Goal: Task Accomplishment & Management: Complete application form

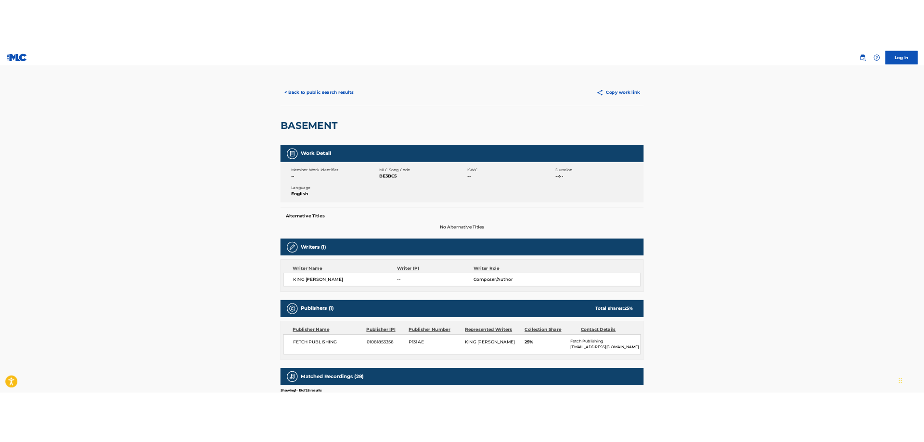
scroll to position [294, 0]
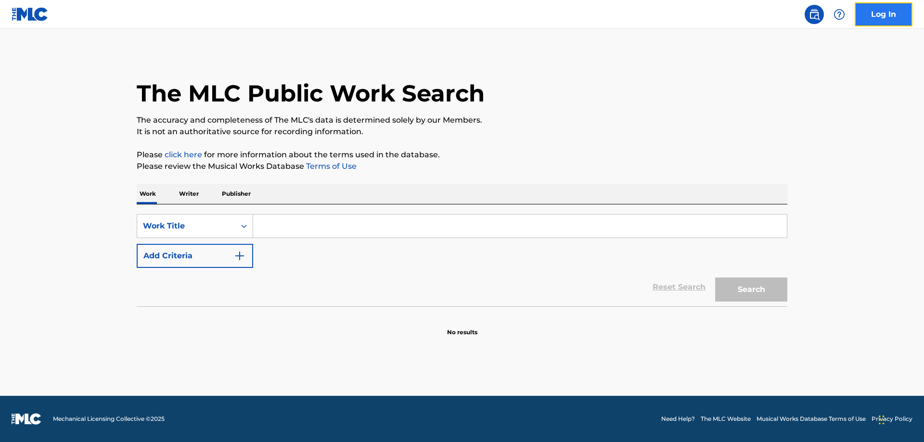
click at [892, 13] on link "Log In" at bounding box center [883, 14] width 58 height 24
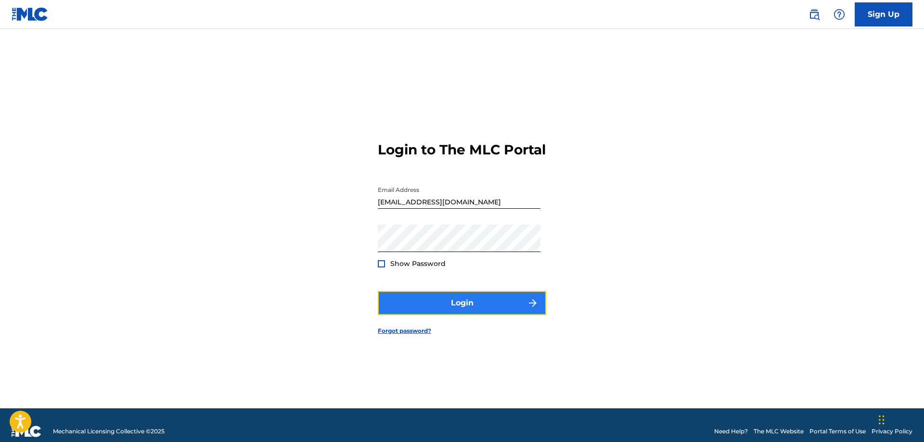
click at [456, 311] on button "Login" at bounding box center [462, 303] width 168 height 24
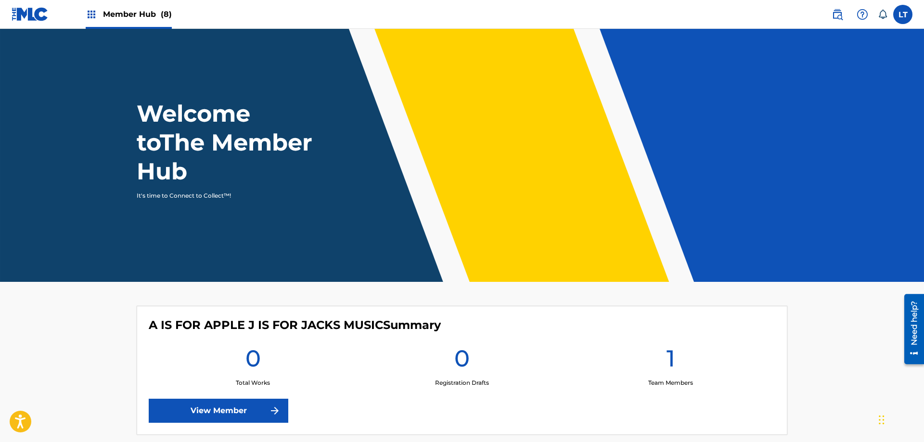
click at [91, 17] on img at bounding box center [92, 15] width 12 height 12
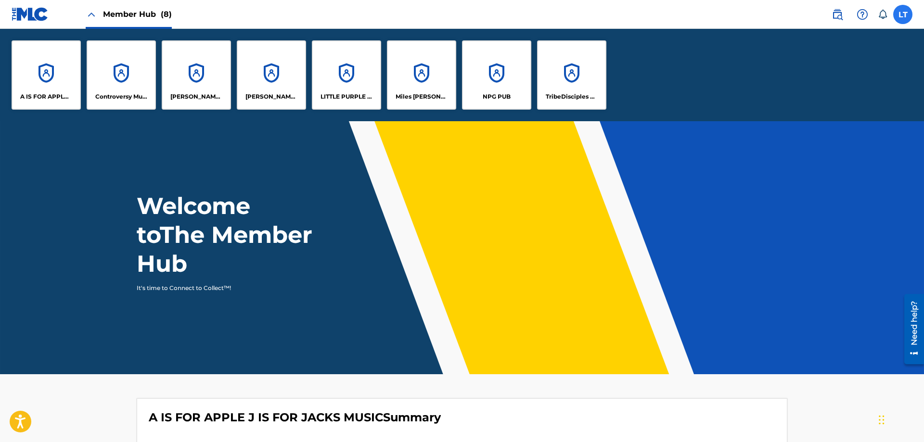
click at [906, 11] on label at bounding box center [902, 14] width 19 height 19
click at [902, 14] on input "LT [PERSON_NAME] [EMAIL_ADDRESS][DOMAIN_NAME] Notification Preferences Profile …" at bounding box center [902, 14] width 0 height 0
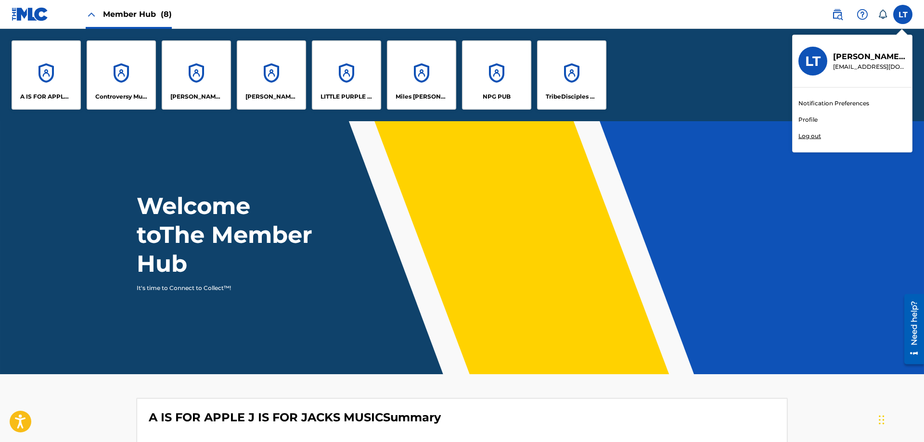
click at [811, 120] on link "Profile" at bounding box center [807, 119] width 19 height 9
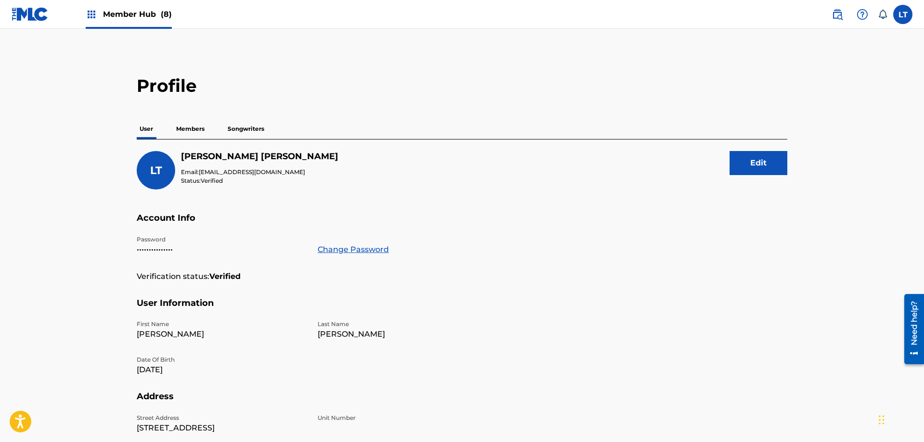
click at [190, 130] on p "Members" at bounding box center [190, 129] width 34 height 20
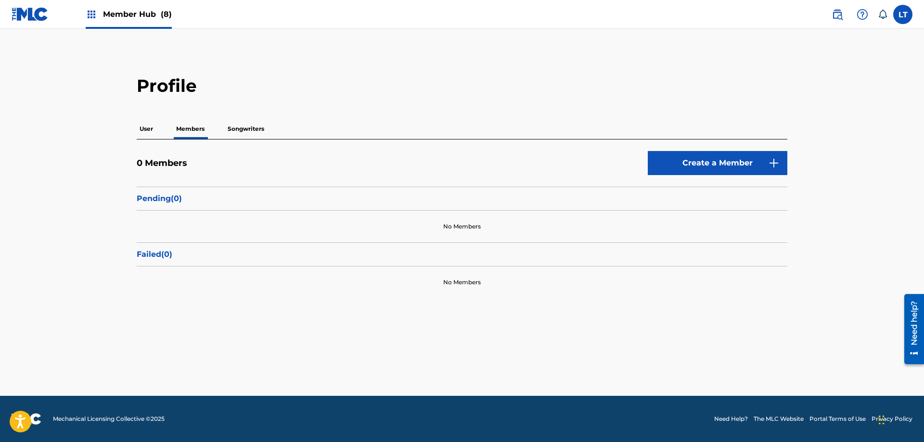
click at [147, 127] on p "User" at bounding box center [146, 129] width 19 height 20
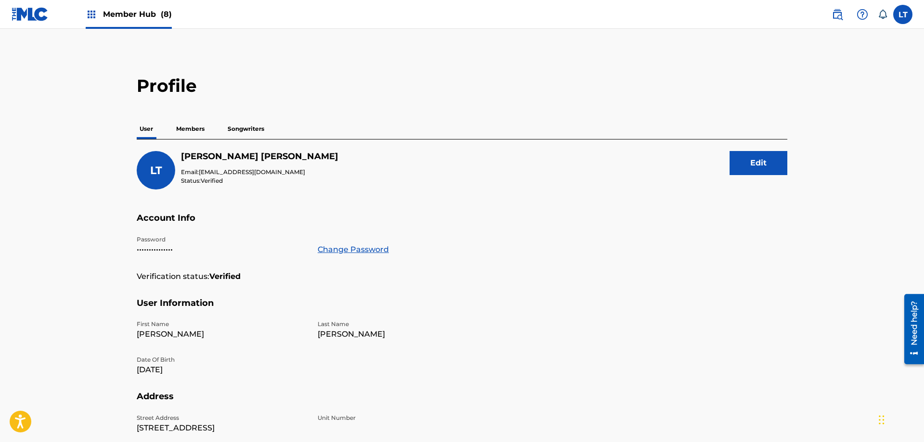
click at [245, 130] on p "Songwriters" at bounding box center [246, 129] width 42 height 20
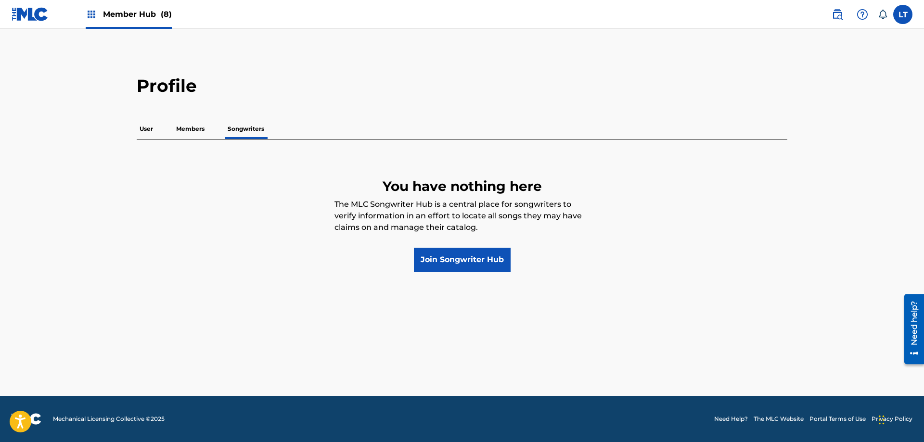
click at [192, 131] on p "Members" at bounding box center [190, 129] width 34 height 20
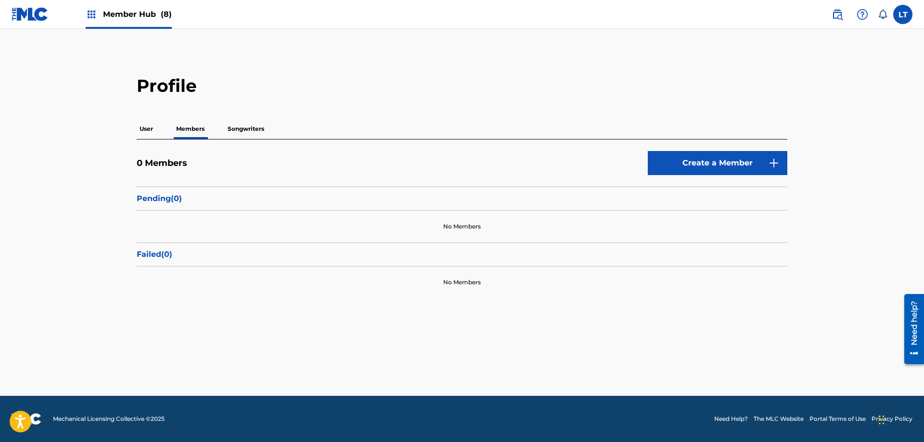
click at [144, 130] on p "User" at bounding box center [146, 129] width 19 height 20
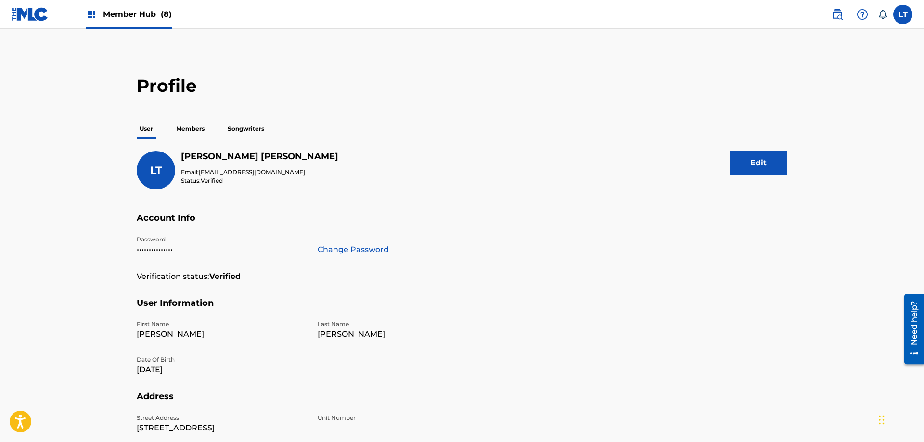
click at [88, 14] on img at bounding box center [92, 15] width 12 height 12
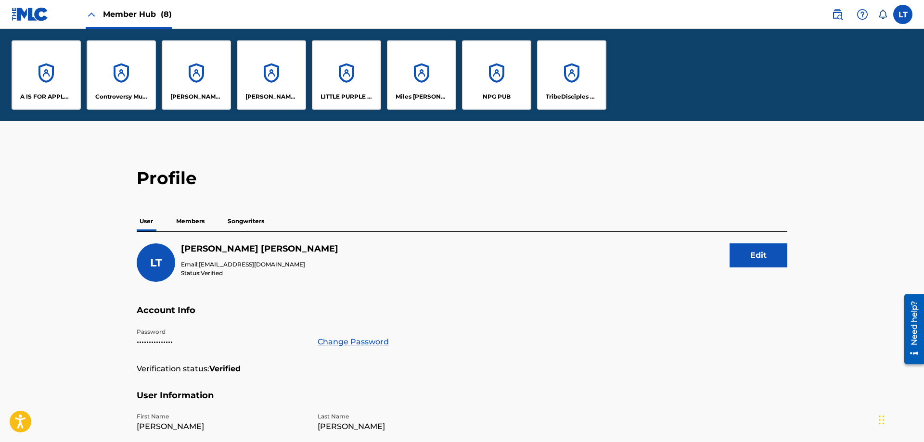
click at [655, 77] on div "A IS FOR APPLE J IS FOR JACKS MUSIC Controversy Music [PERSON_NAME] GLOBAL PUBL…" at bounding box center [462, 75] width 924 height 92
click at [695, 85] on div "A IS FOR APPLE J IS FOR JACKS MUSIC Controversy Music [PERSON_NAME] GLOBAL PUBL…" at bounding box center [462, 75] width 924 height 92
click at [89, 15] on img at bounding box center [92, 15] width 12 height 12
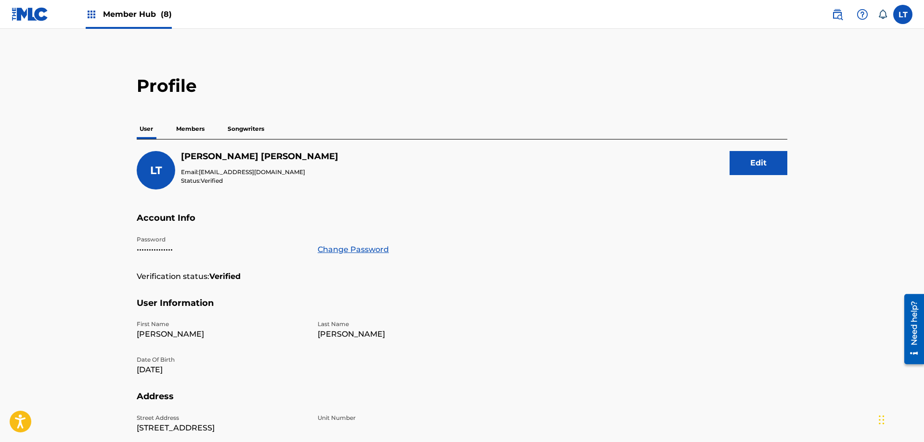
click at [89, 15] on img at bounding box center [92, 15] width 12 height 12
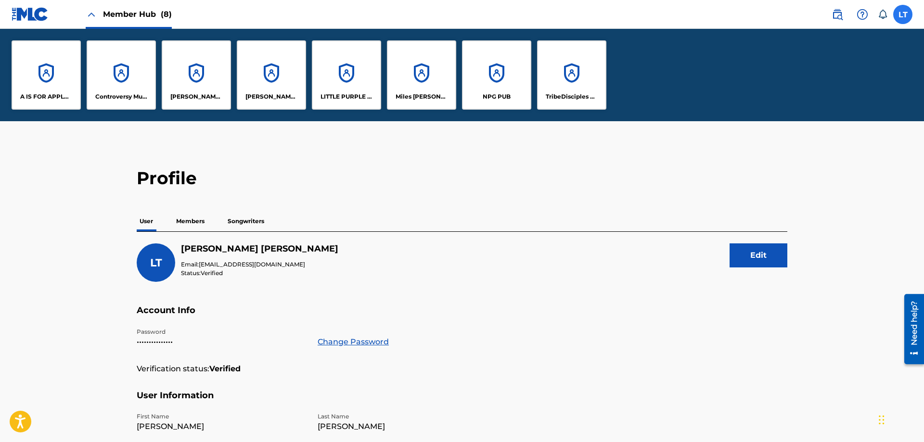
click at [902, 17] on label at bounding box center [902, 14] width 19 height 19
click at [902, 14] on input "LT [PERSON_NAME] [EMAIL_ADDRESS][DOMAIN_NAME] Notification Preferences Profile …" at bounding box center [902, 14] width 0 height 0
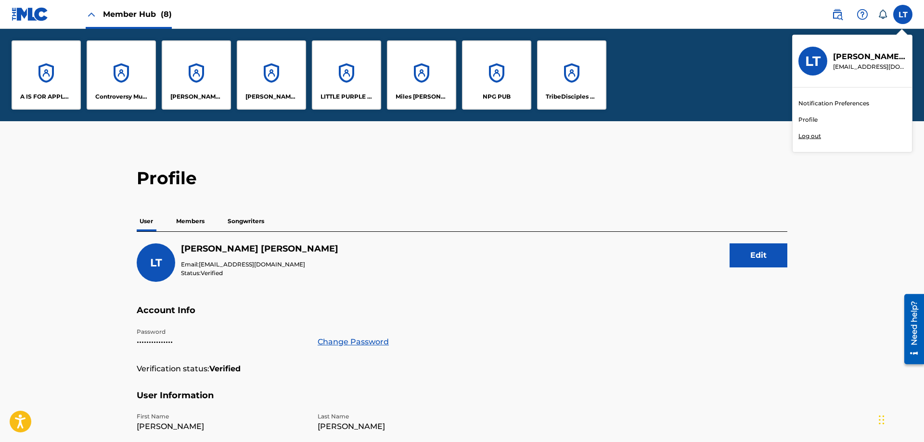
click at [806, 118] on link "Profile" at bounding box center [807, 119] width 19 height 9
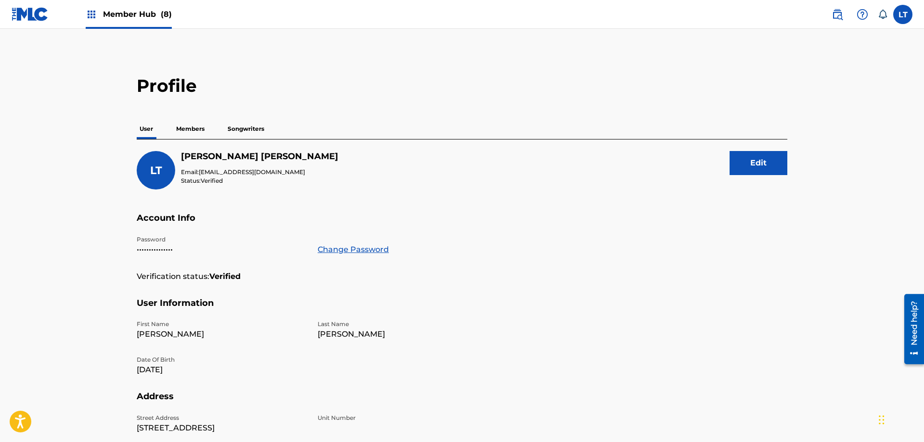
drag, startPoint x: 193, startPoint y: 127, endPoint x: 198, endPoint y: 128, distance: 4.9
click at [193, 128] on p "Members" at bounding box center [190, 129] width 34 height 20
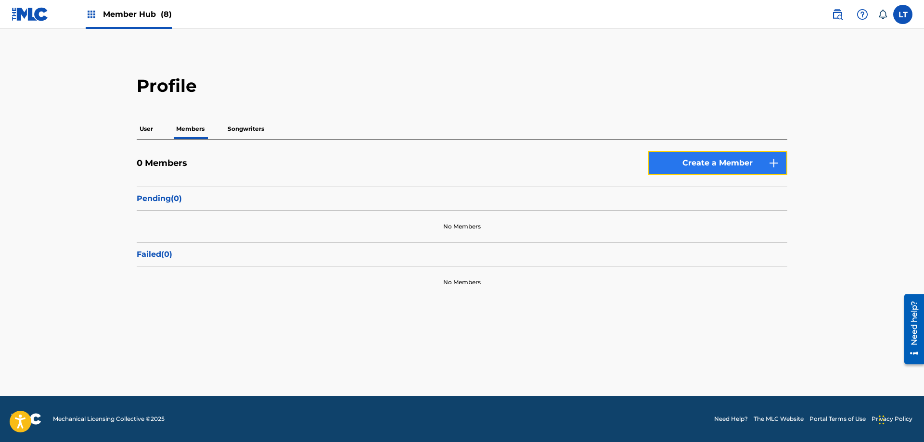
click at [747, 159] on link "Create a Member" at bounding box center [717, 163] width 140 height 24
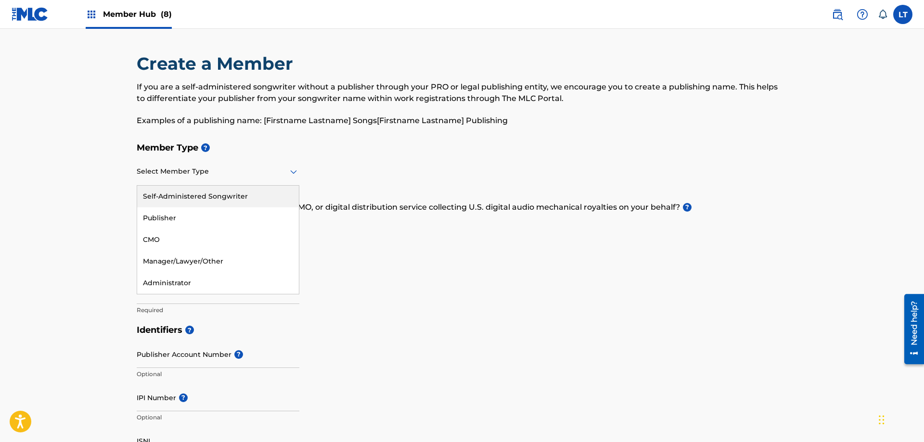
click at [290, 172] on icon at bounding box center [294, 172] width 12 height 12
click at [235, 218] on div "Publisher" at bounding box center [218, 218] width 162 height 22
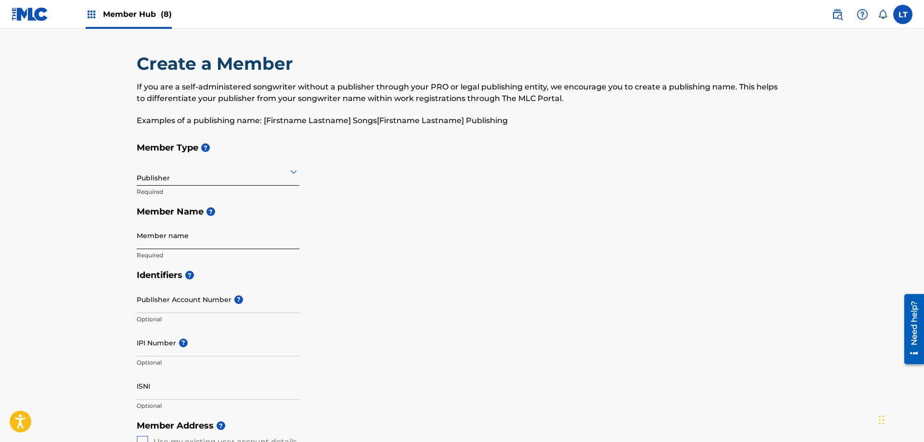
click at [184, 238] on input "Member name" at bounding box center [218, 235] width 163 height 27
type input "[PERSON_NAME] PUBLISHING"
click at [224, 348] on input "IPI Number ?" at bounding box center [218, 342] width 163 height 27
type input "01027900092"
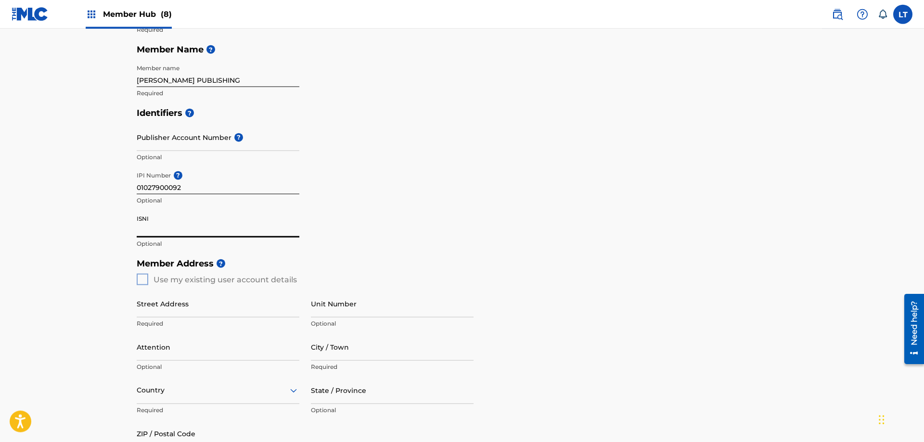
scroll to position [196, 0]
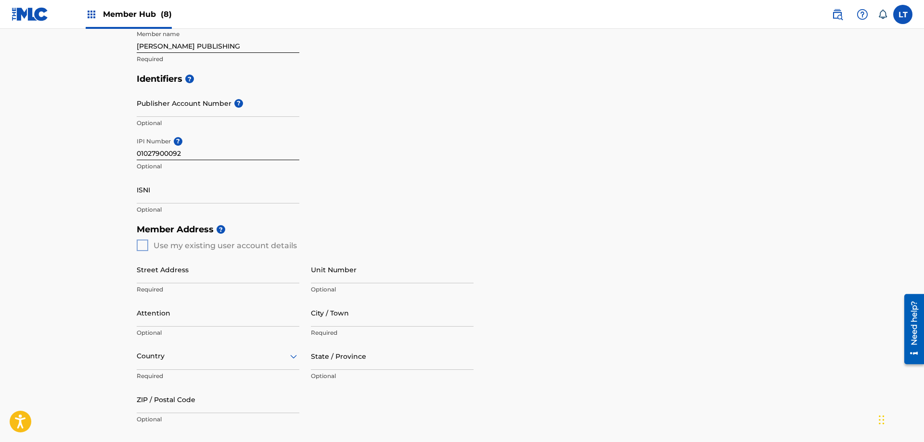
click at [141, 245] on div "Member Address ? Use my existing user account details Street Address Required U…" at bounding box center [462, 329] width 650 height 220
click at [139, 243] on div "Member Address ? Use my existing user account details Street Address Required U…" at bounding box center [462, 329] width 650 height 220
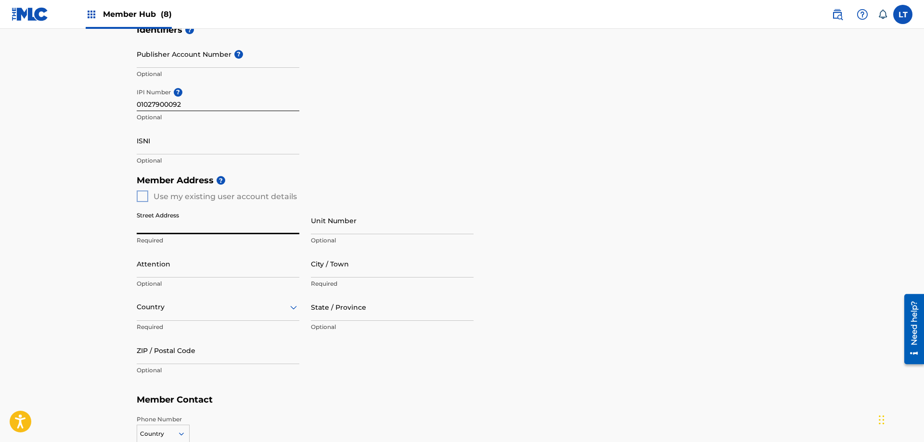
click at [179, 226] on input "Street Address" at bounding box center [218, 220] width 163 height 27
type input "[STREET_ADDRESS]"
type input "2nd Floor"
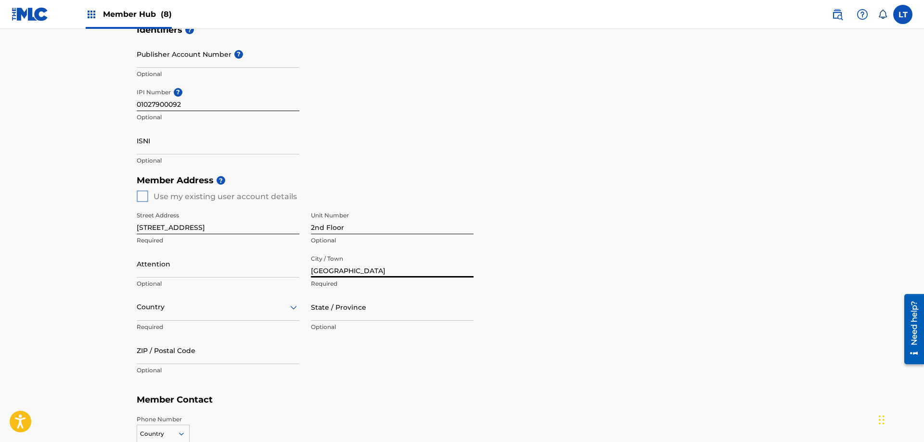
type input "[GEOGRAPHIC_DATA]"
type input "TN"
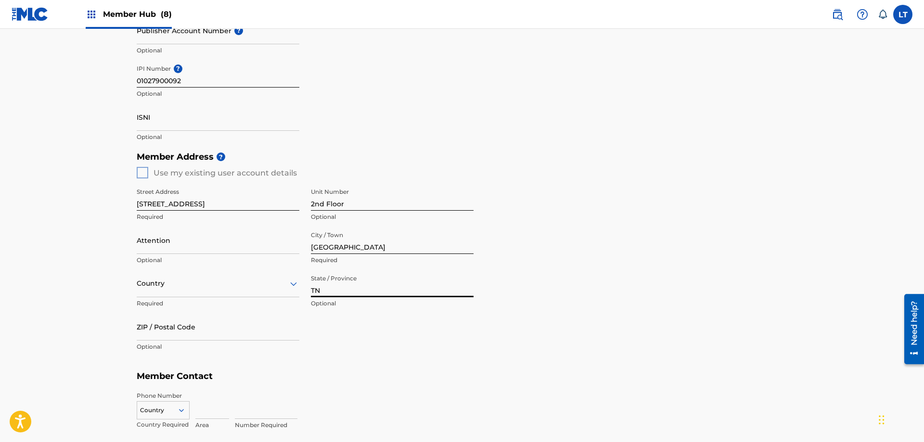
click at [259, 297] on div "Country" at bounding box center [218, 283] width 163 height 27
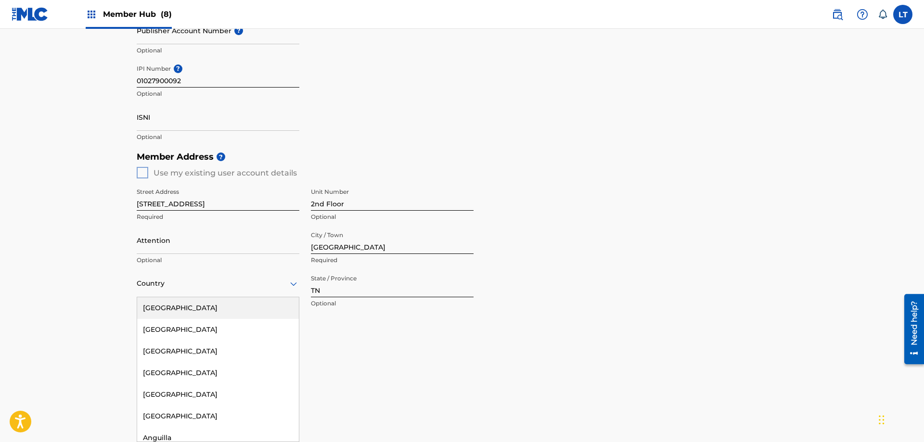
click at [212, 309] on div "[GEOGRAPHIC_DATA]" at bounding box center [218, 308] width 162 height 22
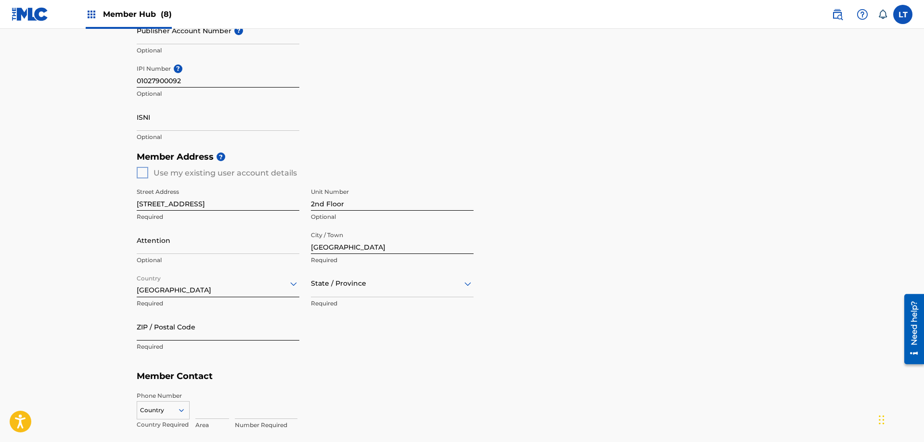
click at [195, 326] on input "ZIP / Postal Code" at bounding box center [218, 326] width 163 height 27
type input "37203"
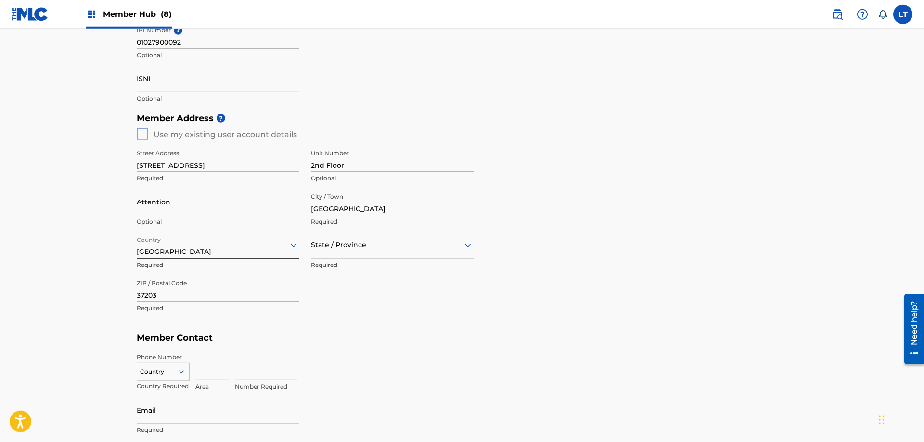
scroll to position [442, 0]
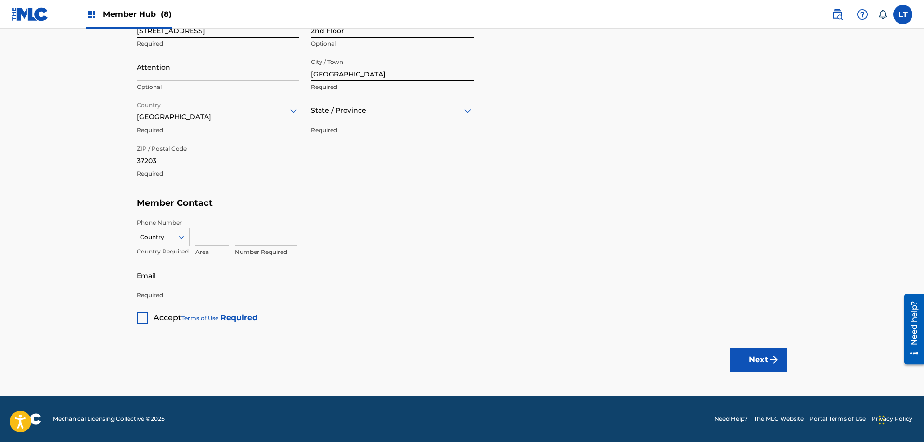
click at [182, 236] on icon at bounding box center [181, 237] width 9 height 9
click at [166, 254] on div "US, [GEOGRAPHIC_DATA] +1" at bounding box center [163, 261] width 52 height 38
click at [215, 241] on input at bounding box center [212, 231] width 34 height 27
type input "615"
type input "3090969"
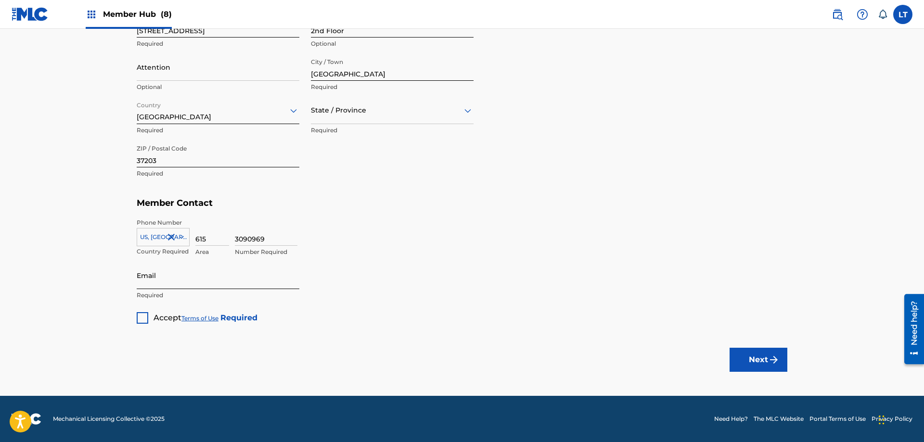
click at [170, 280] on input "Email" at bounding box center [218, 275] width 163 height 27
type input "[EMAIL_ADDRESS][DOMAIN_NAME]"
click at [139, 317] on div at bounding box center [143, 318] width 12 height 12
click at [772, 364] on img "submit" at bounding box center [774, 360] width 12 height 12
click at [359, 117] on div "State / Province" at bounding box center [392, 110] width 163 height 27
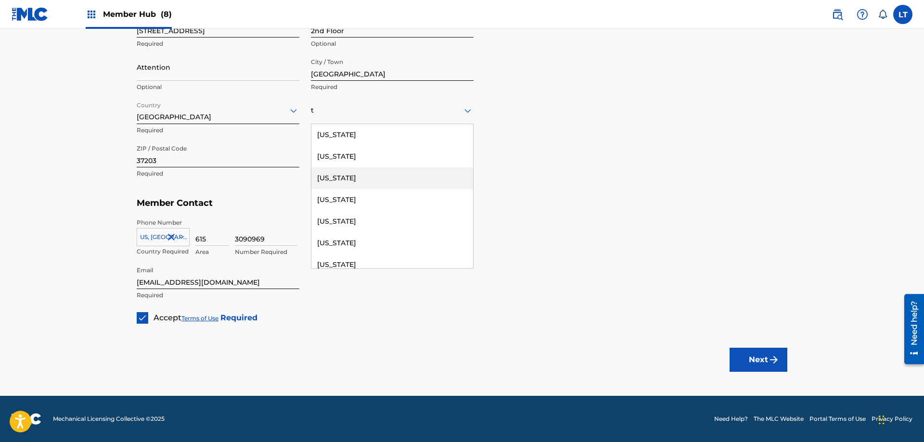
type input "t"
click at [514, 165] on div "Member Address ? Use my existing user account details Street Address [STREET_AD…" at bounding box center [462, 84] width 650 height 220
click at [365, 112] on div at bounding box center [392, 110] width 163 height 12
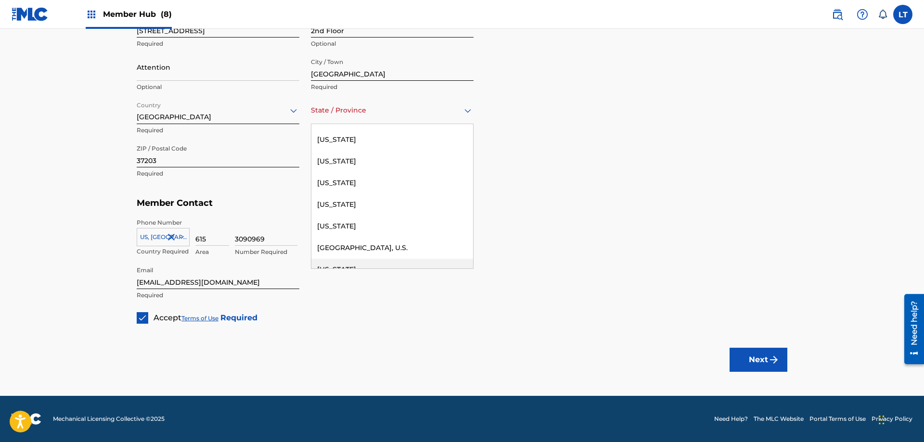
scroll to position [980, 0]
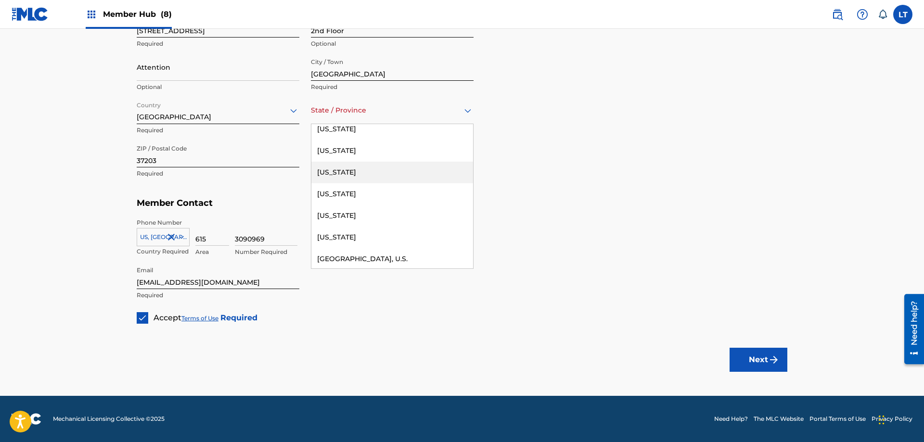
click at [364, 174] on div "[US_STATE]" at bounding box center [392, 173] width 162 height 22
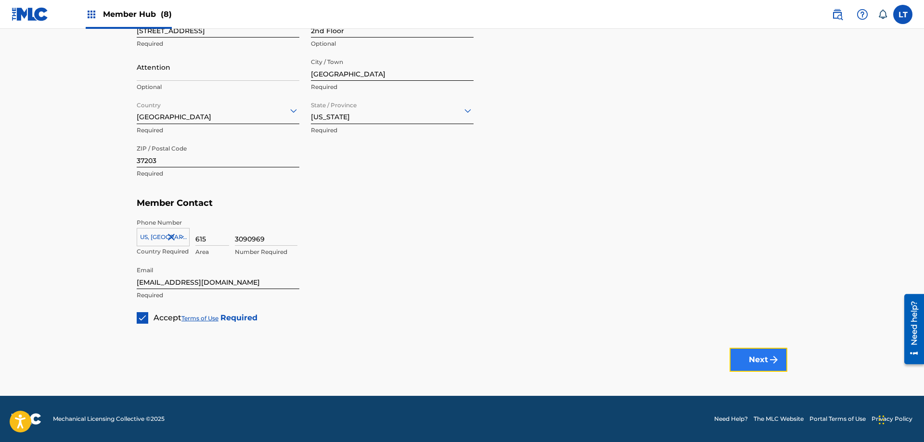
click at [761, 360] on button "Next" at bounding box center [758, 360] width 58 height 24
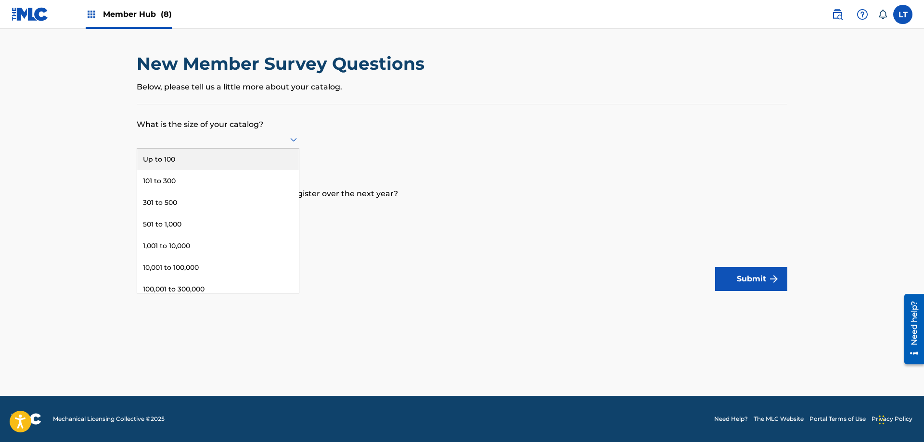
click at [290, 138] on icon at bounding box center [293, 140] width 7 height 4
click at [205, 160] on div "Up to 100" at bounding box center [218, 160] width 162 height 22
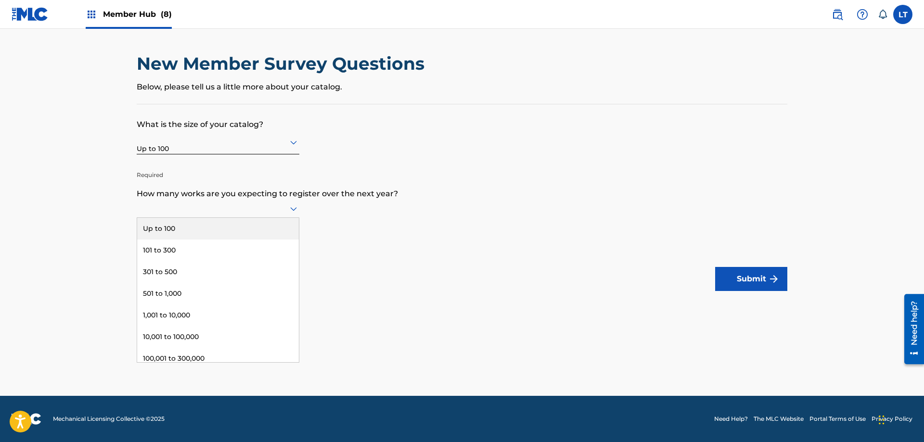
click at [292, 213] on icon at bounding box center [294, 209] width 12 height 12
click at [227, 228] on div "Up to 100" at bounding box center [218, 229] width 162 height 22
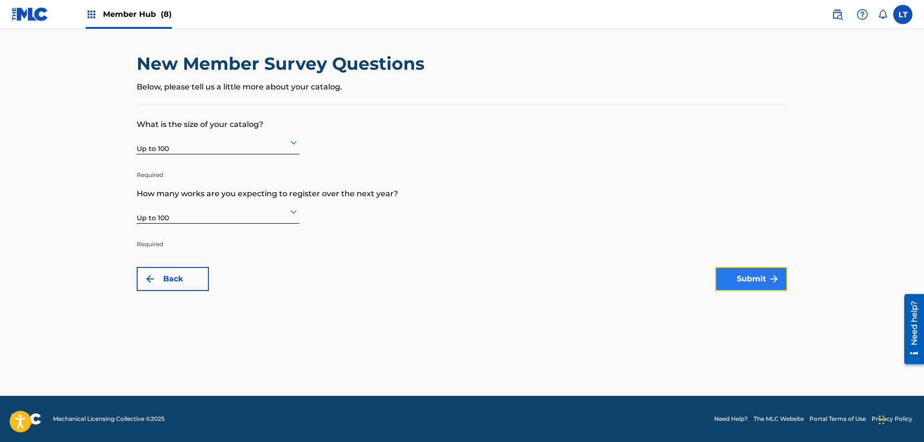
click at [763, 280] on button "Submit" at bounding box center [751, 279] width 72 height 24
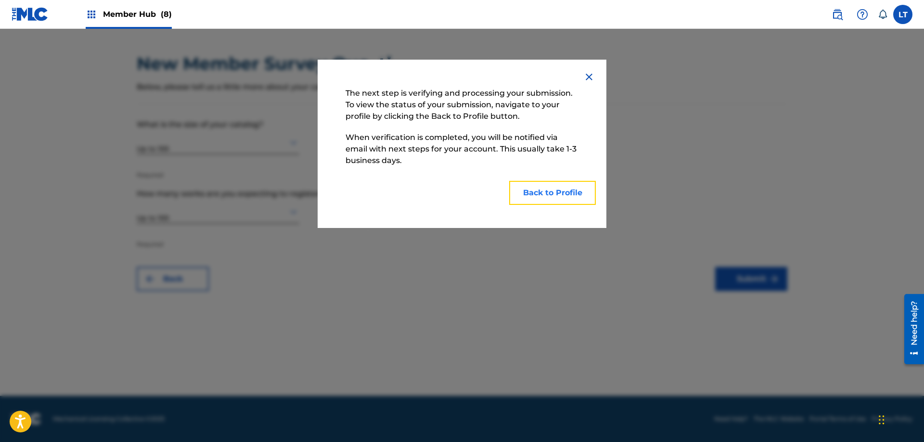
click at [545, 196] on button "Back to Profile" at bounding box center [552, 193] width 87 height 24
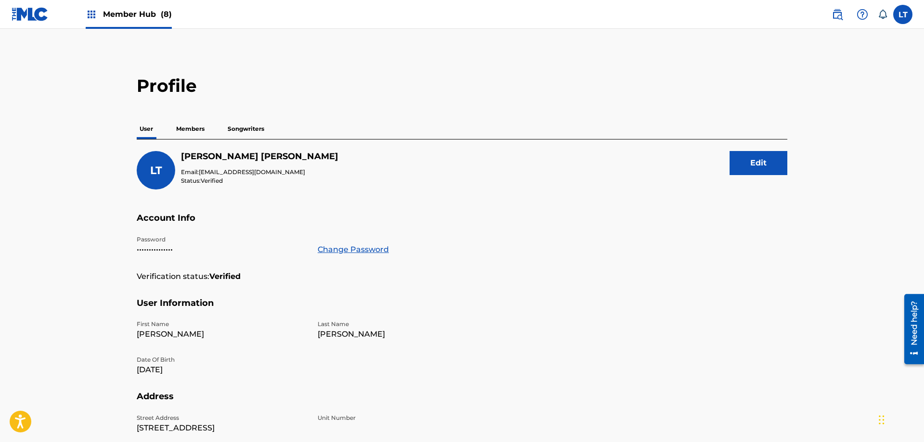
click at [185, 129] on p "Members" at bounding box center [190, 129] width 34 height 20
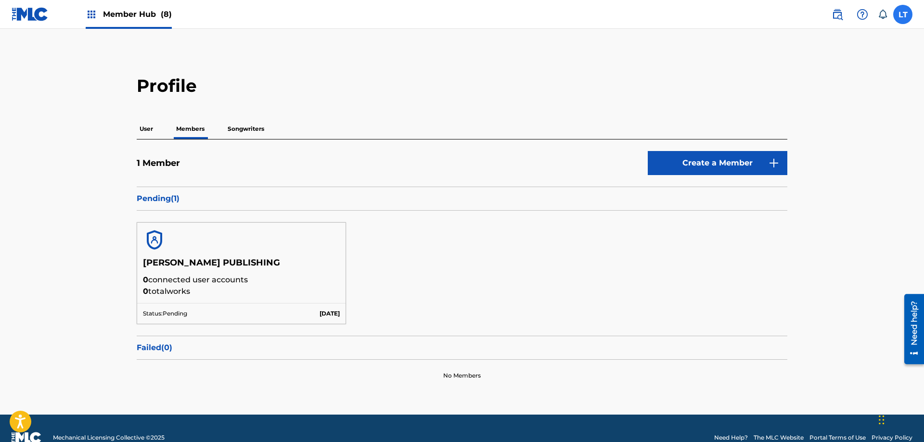
click at [906, 15] on label at bounding box center [902, 14] width 19 height 19
click at [902, 14] on input "LT [PERSON_NAME] [EMAIL_ADDRESS][DOMAIN_NAME] Notification Preferences Profile …" at bounding box center [902, 14] width 0 height 0
click at [507, 86] on h2 "Profile" at bounding box center [462, 86] width 650 height 22
click at [93, 13] on img at bounding box center [92, 15] width 12 height 12
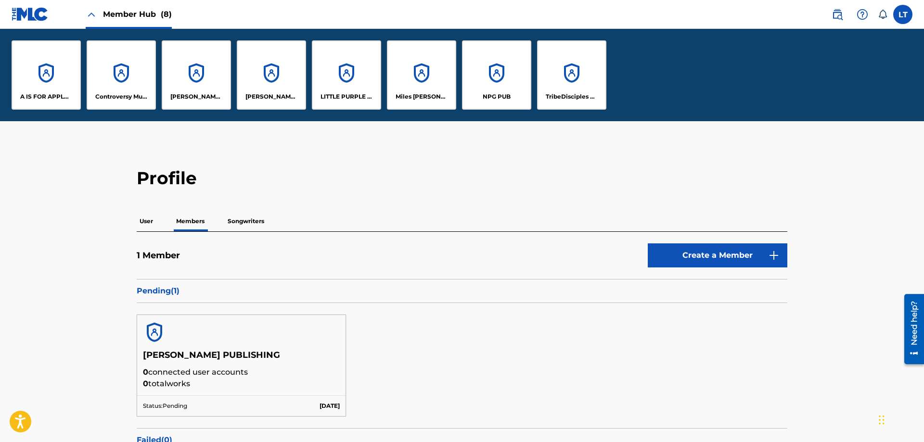
click at [125, 15] on span "Member Hub (8)" at bounding box center [137, 14] width 69 height 11
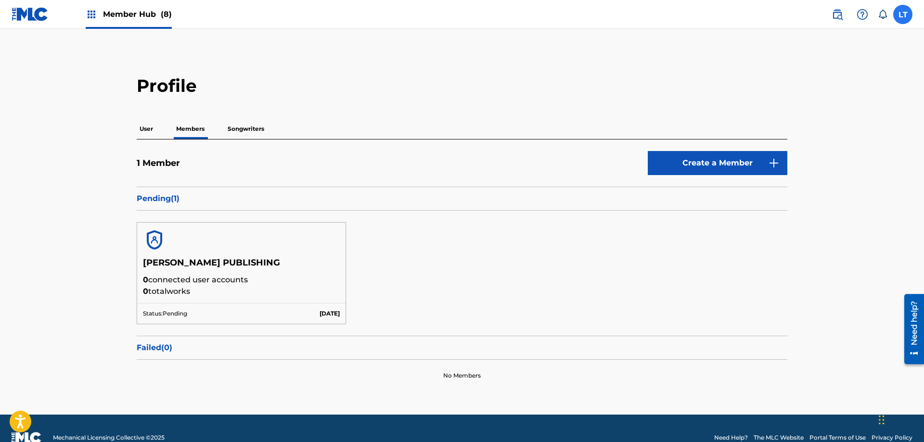
click at [907, 12] on label at bounding box center [902, 14] width 19 height 19
click at [902, 14] on input "LT [PERSON_NAME] [EMAIL_ADDRESS][DOMAIN_NAME] Notification Preferences Profile …" at bounding box center [902, 14] width 0 height 0
click at [907, 12] on div "LT LT [PERSON_NAME] [EMAIL_ADDRESS][DOMAIN_NAME] Notification Preferences Profi…" at bounding box center [902, 14] width 19 height 19
click at [862, 13] on img at bounding box center [862, 15] width 12 height 12
click at [835, 14] on img at bounding box center [837, 15] width 12 height 12
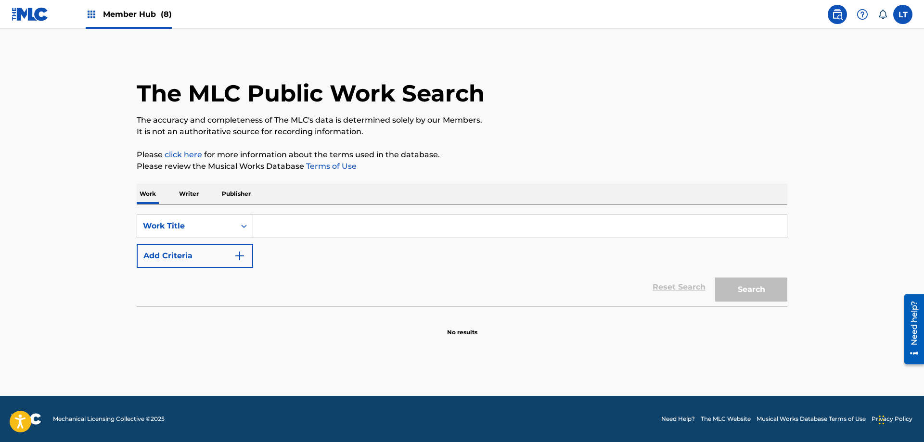
click at [312, 224] on input "Search Form" at bounding box center [519, 226] width 533 height 23
click at [233, 191] on p "Publisher" at bounding box center [236, 194] width 35 height 20
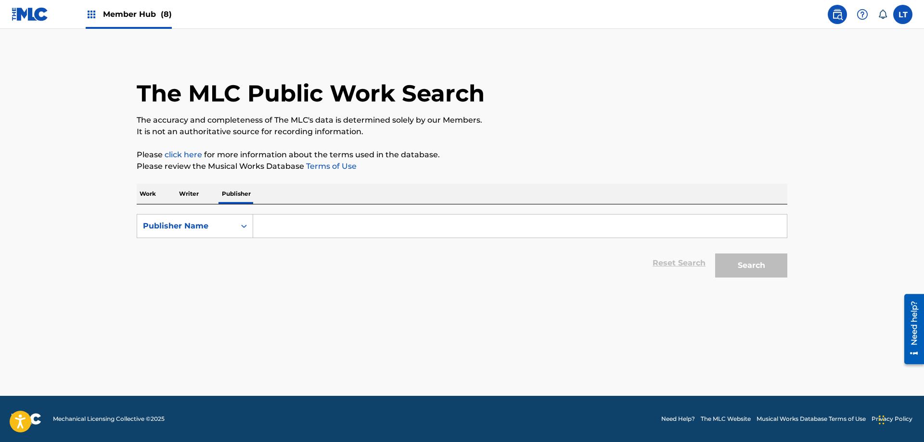
click at [285, 224] on input "Search Form" at bounding box center [519, 226] width 533 height 23
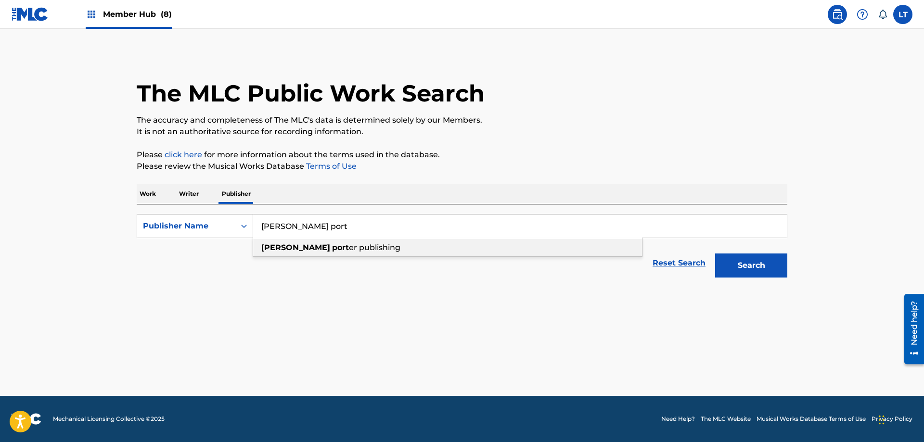
click at [306, 254] on div "[PERSON_NAME] port er publishing" at bounding box center [447, 247] width 389 height 17
type input "[PERSON_NAME] publishing"
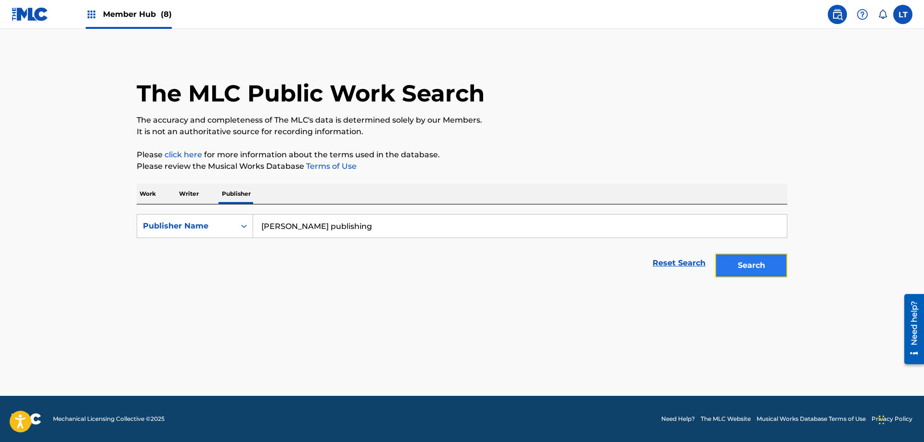
click at [765, 267] on button "Search" at bounding box center [751, 266] width 72 height 24
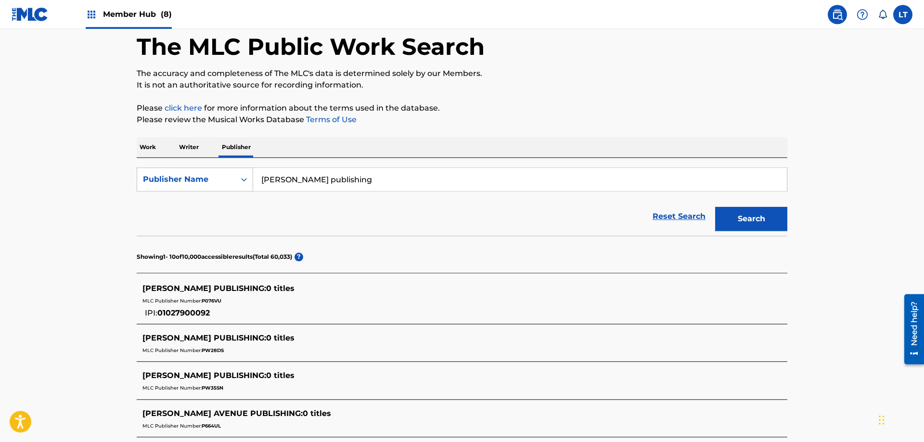
scroll to position [98, 0]
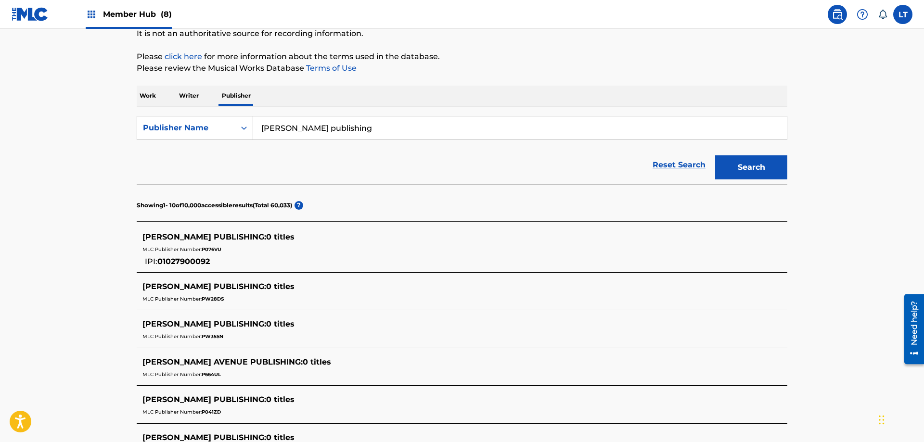
click at [186, 241] on span "[PERSON_NAME] PUBLISHING :" at bounding box center [204, 236] width 124 height 9
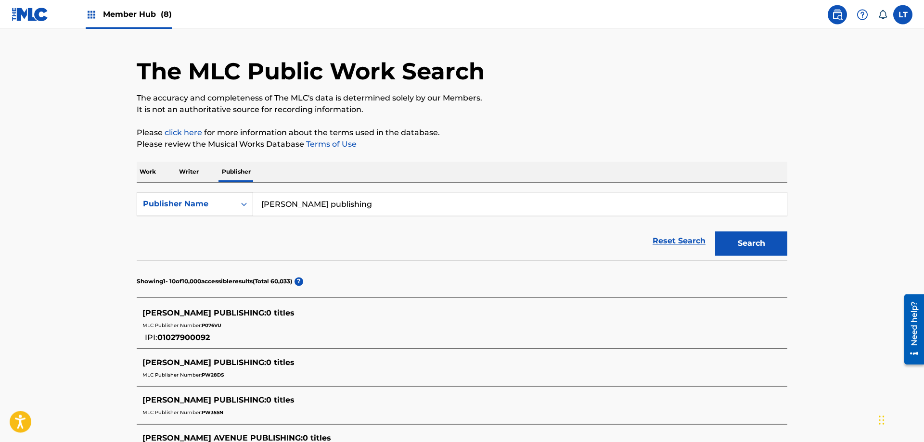
scroll to position [0, 0]
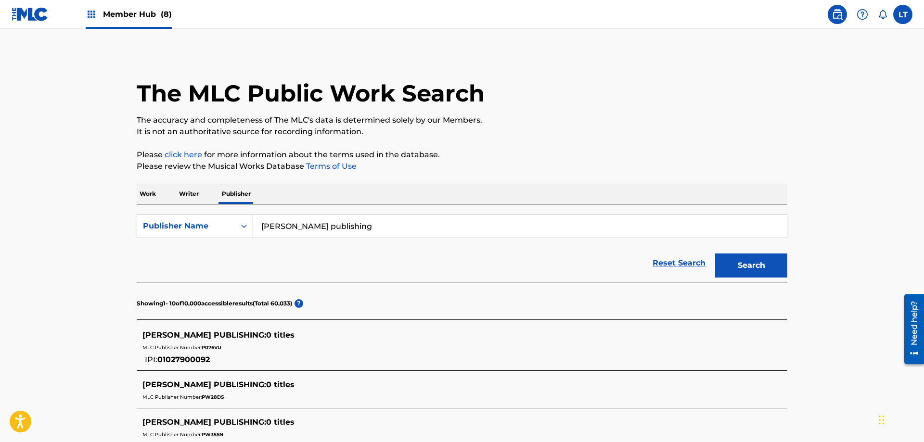
click at [150, 193] on p "Work" at bounding box center [148, 194] width 22 height 20
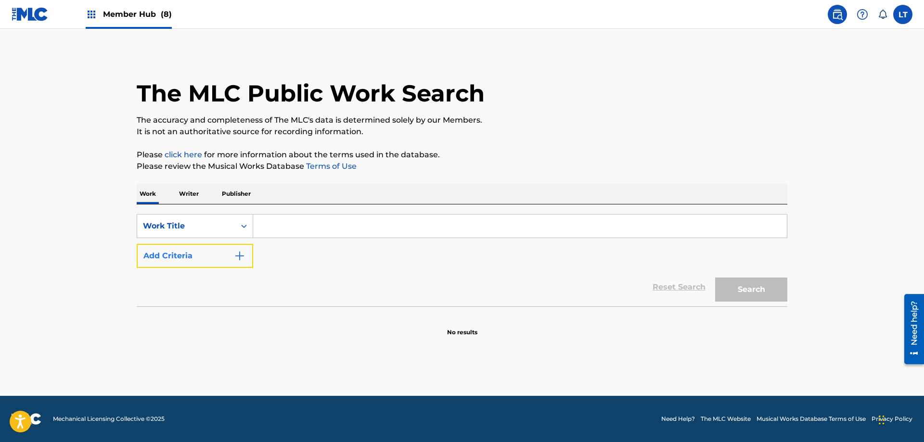
click at [240, 254] on img "Search Form" at bounding box center [240, 256] width 12 height 12
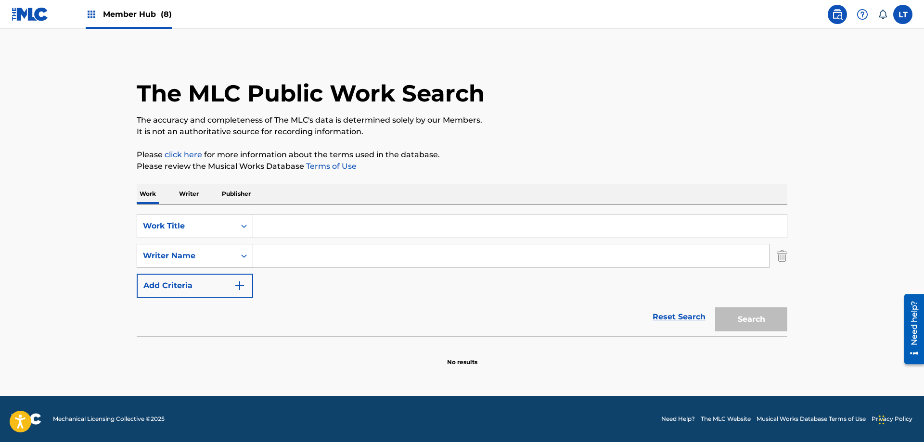
click at [244, 257] on icon "Search Form" at bounding box center [244, 256] width 10 height 10
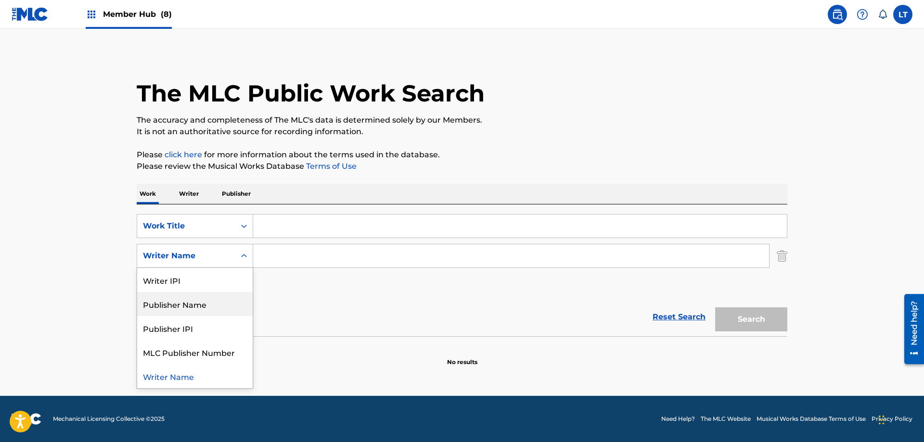
click at [225, 302] on div "Publisher Name" at bounding box center [194, 304] width 115 height 24
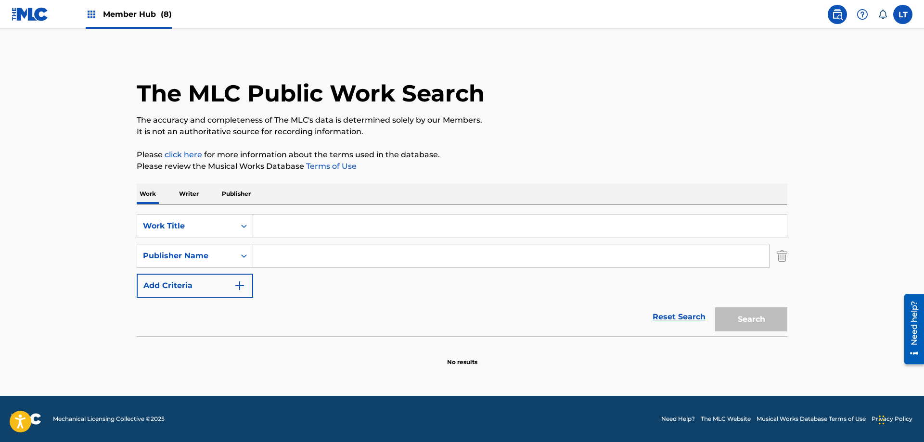
click at [304, 255] on input "Search Form" at bounding box center [511, 255] width 516 height 23
type input "[PERSON_NAME] PUBLISHING"
click at [294, 226] on input "Search Form" at bounding box center [519, 226] width 533 height 23
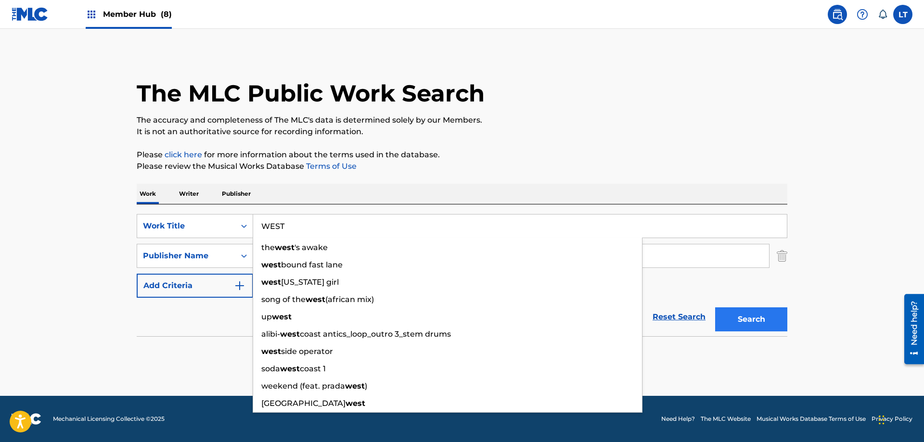
type input "WEST"
click at [747, 317] on button "Search" at bounding box center [751, 319] width 72 height 24
